Goal: Task Accomplishment & Management: Complete application form

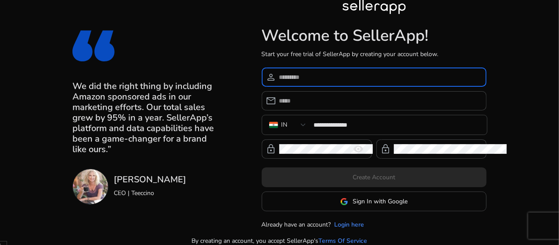
click at [338, 78] on input at bounding box center [379, 77] width 200 height 10
type input "*********"
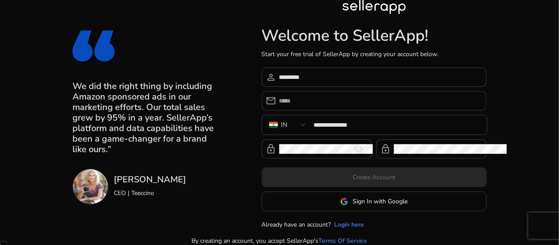
click at [331, 107] on div at bounding box center [379, 100] width 200 height 19
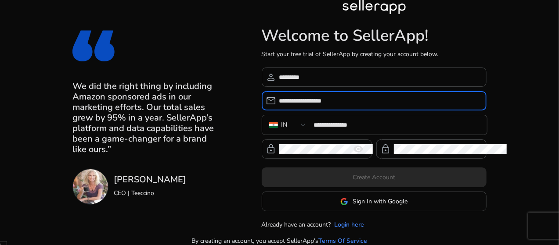
type input "**********"
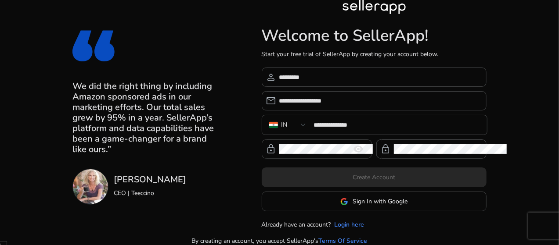
click at [369, 147] on mat-icon "remove_red_eye" at bounding box center [358, 149] width 21 height 11
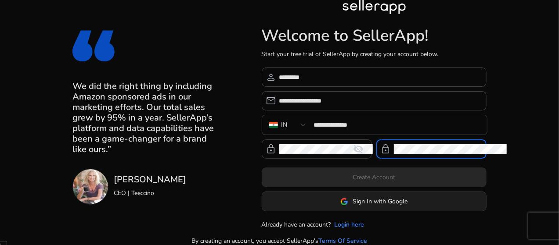
click at [403, 203] on span "Sign In with Google" at bounding box center [379, 201] width 55 height 9
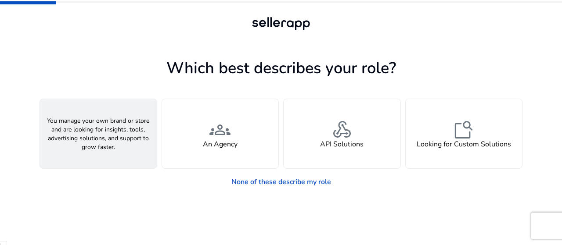
click at [106, 131] on span "person" at bounding box center [98, 129] width 21 height 21
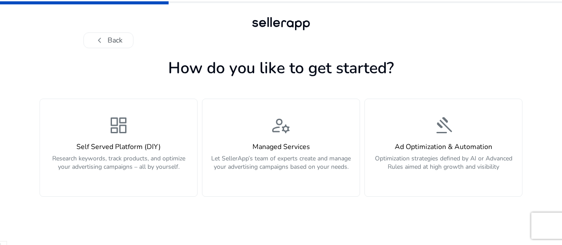
click at [106, 131] on div "dashboard Self Served Platform (DIY) Research keywords, track products, and opt…" at bounding box center [118, 148] width 147 height 66
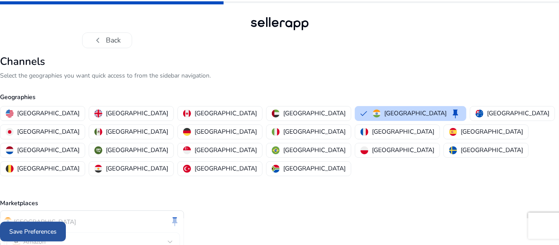
click at [66, 226] on span at bounding box center [33, 232] width 66 height 21
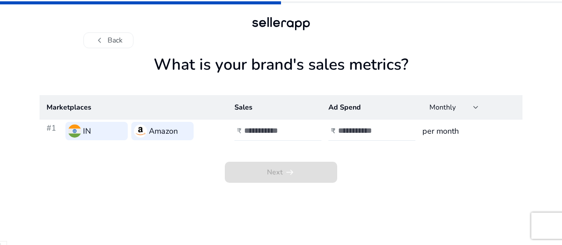
click at [253, 136] on div at bounding box center [283, 131] width 79 height 19
click at [435, 107] on span "Monthly" at bounding box center [442, 108] width 26 height 10
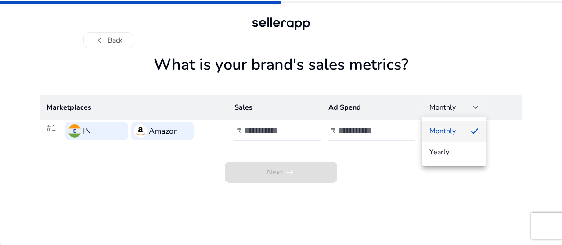
click at [438, 107] on div at bounding box center [281, 122] width 562 height 245
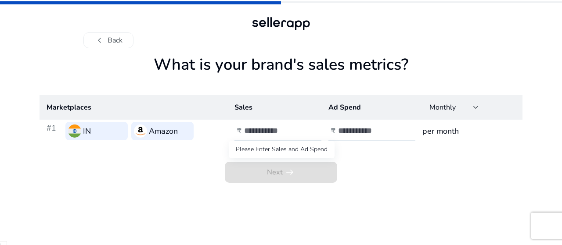
click at [292, 166] on span "Next arrow_right_alt" at bounding box center [281, 172] width 112 height 21
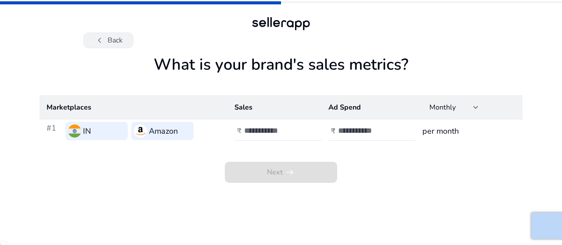
click at [110, 36] on button "chevron_left Back" at bounding box center [108, 40] width 50 height 16
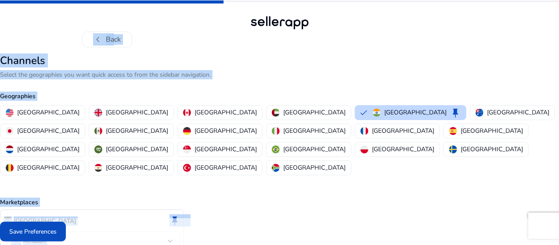
scroll to position [27, 0]
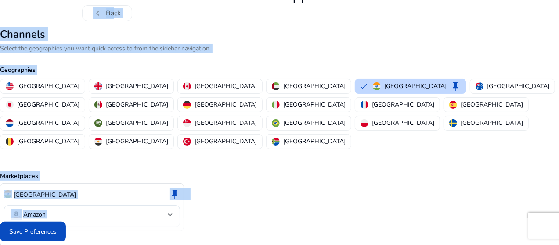
drag, startPoint x: 557, startPoint y: 20, endPoint x: 466, endPoint y: 260, distance: 257.4
click at [466, 245] on html "chevron_left Back Channels Select the geographies you want quick access to from…" at bounding box center [279, 221] width 559 height 496
click at [262, 236] on div "Save Preferences" at bounding box center [279, 232] width 559 height 27
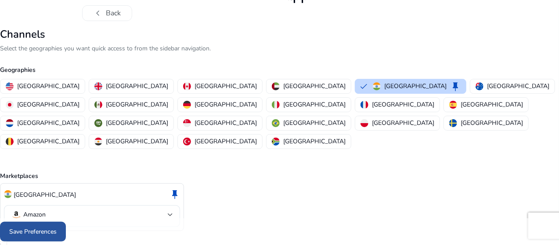
click at [57, 234] on span "Save Preferences" at bounding box center [32, 231] width 47 height 9
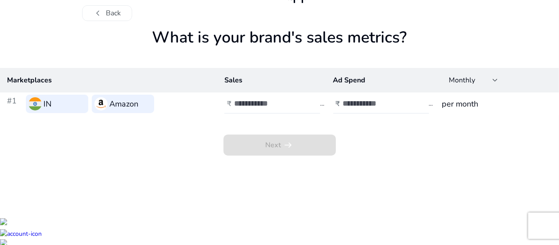
scroll to position [0, 0]
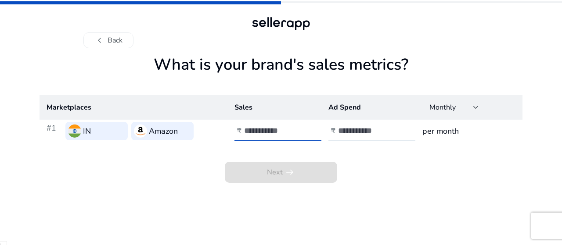
click at [262, 129] on input "number" at bounding box center [273, 131] width 59 height 10
type input "*****"
click at [349, 129] on input "number" at bounding box center [367, 131] width 59 height 10
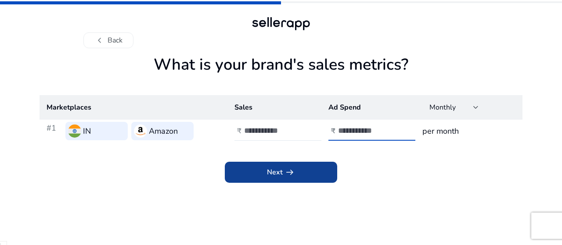
type input "****"
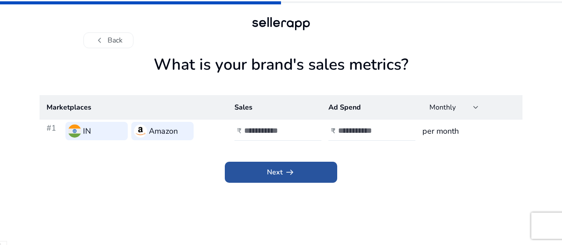
click at [331, 168] on span at bounding box center [281, 172] width 112 height 21
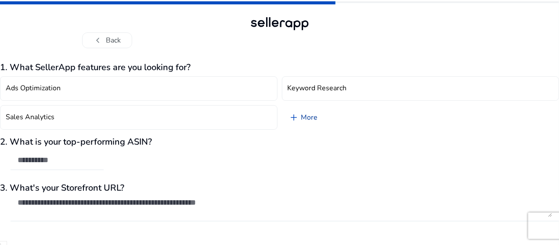
click at [300, 115] on link "add More" at bounding box center [303, 117] width 43 height 25
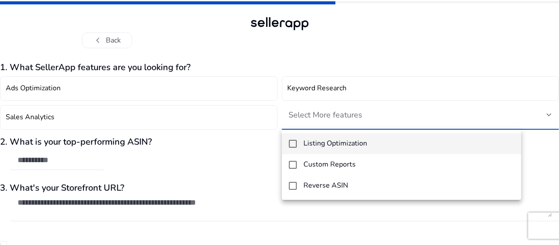
click at [399, 72] on div at bounding box center [279, 122] width 559 height 245
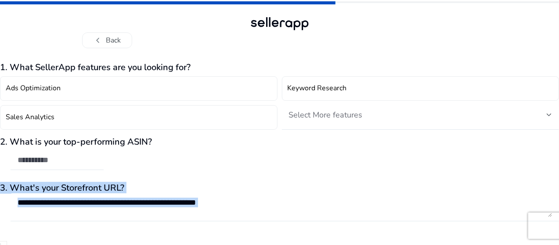
scroll to position [22, 0]
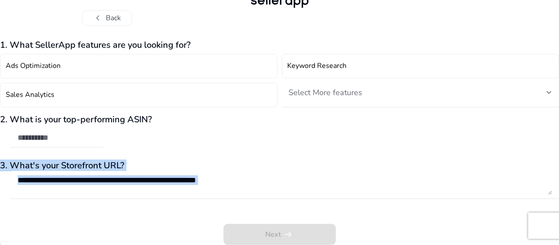
drag, startPoint x: 155, startPoint y: 169, endPoint x: 209, endPoint y: 248, distance: 95.9
click at [209, 245] on html "chevron_left Back 1. What SellerApp features are you looking for? Ads Optimizat…" at bounding box center [279, 213] width 559 height 471
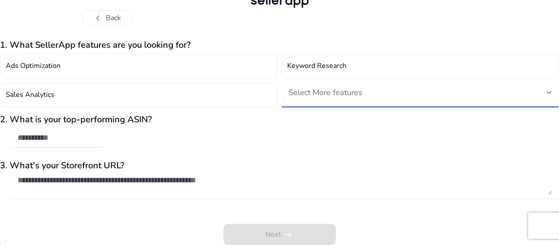
click at [380, 90] on div "Select More features" at bounding box center [418, 93] width 258 height 10
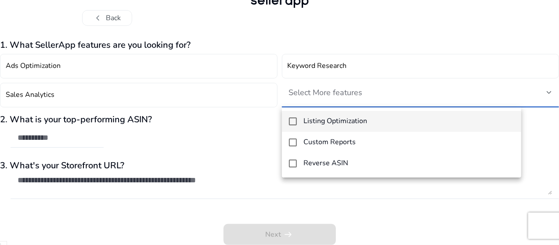
click at [290, 123] on mat-pseudo-checkbox at bounding box center [293, 122] width 8 height 8
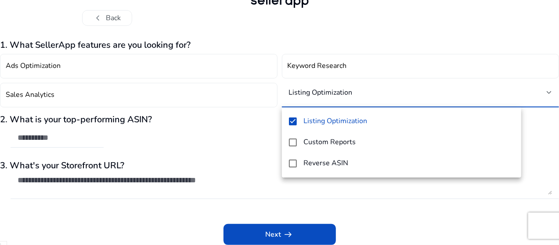
click at [507, 77] on div at bounding box center [279, 122] width 559 height 245
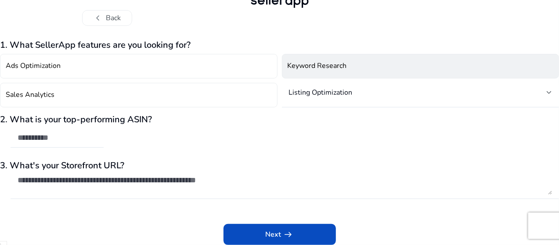
click at [345, 65] on h4 "Keyword Research" at bounding box center [317, 66] width 59 height 8
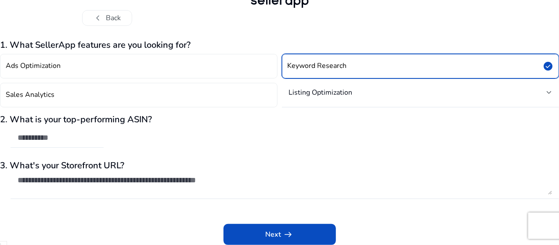
click at [97, 141] on input "text" at bounding box center [57, 138] width 79 height 10
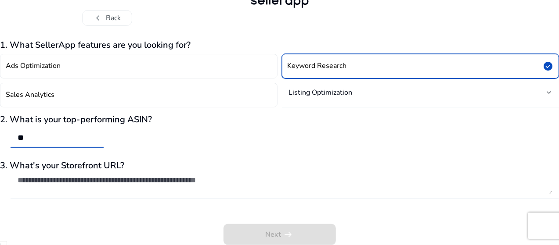
type input "**"
click at [134, 184] on textarea at bounding box center [285, 185] width 534 height 19
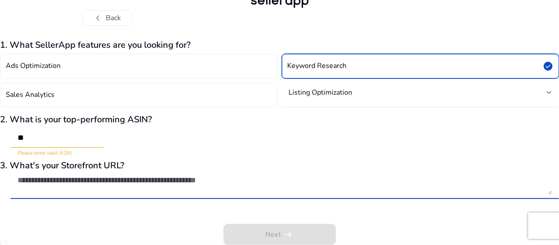
click at [559, 59] on html "chevron_left Back 1. What SellerApp features are you looking for? Ads Optimizat…" at bounding box center [279, 213] width 559 height 471
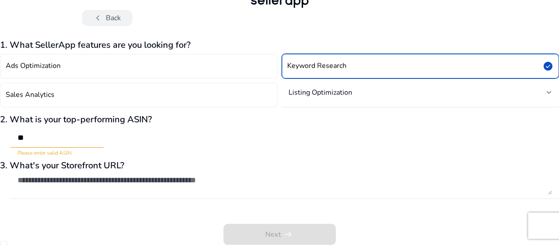
click at [94, 15] on span "chevron_left" at bounding box center [98, 18] width 11 height 11
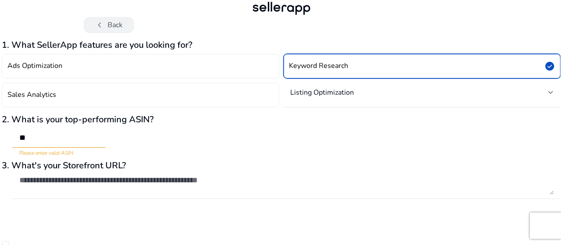
scroll to position [0, 0]
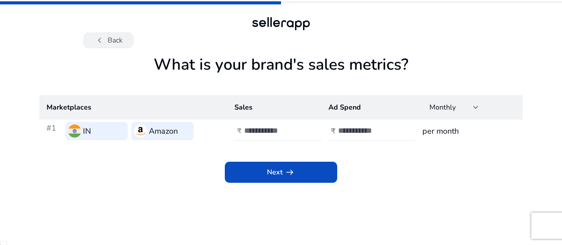
click at [119, 36] on button "chevron_left Back" at bounding box center [108, 40] width 50 height 16
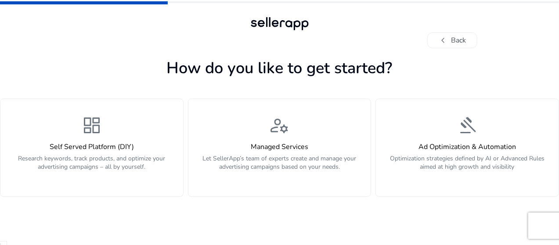
click at [119, 35] on button "chevron_left Back" at bounding box center [107, 40] width 50 height 16
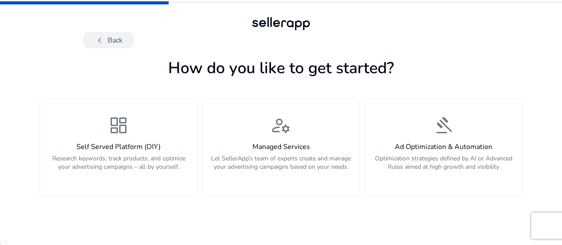
click at [118, 35] on button "chevron_left Back" at bounding box center [108, 40] width 50 height 16
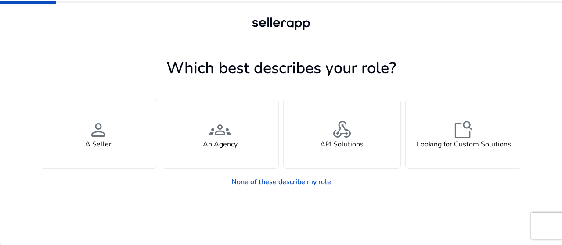
click at [118, 35] on div at bounding box center [280, 40] width 395 height 16
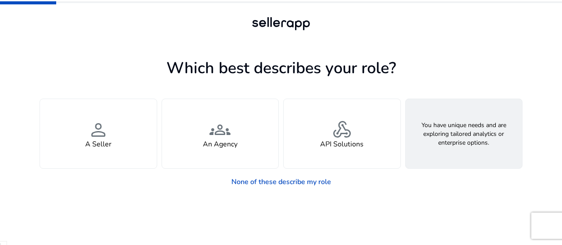
click at [482, 139] on div "feature_search Looking for Custom Solutions" at bounding box center [464, 133] width 117 height 69
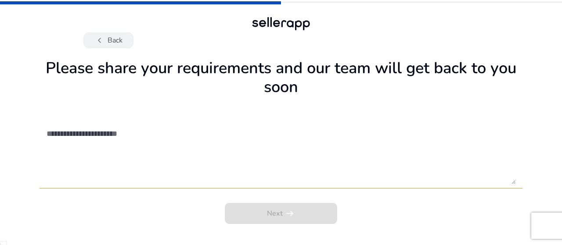
click at [112, 39] on button "chevron_left Back" at bounding box center [108, 40] width 50 height 16
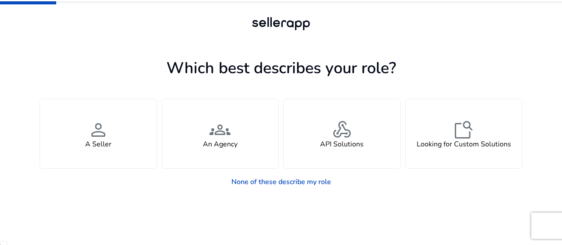
click at [112, 38] on div at bounding box center [280, 40] width 395 height 16
